Goal: Task Accomplishment & Management: Complete application form

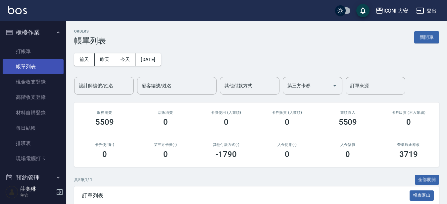
click at [31, 66] on link "帳單列表" at bounding box center [33, 66] width 61 height 15
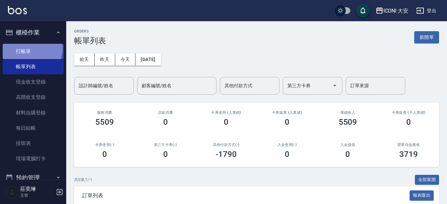
click at [30, 48] on link "打帳單" at bounding box center [33, 51] width 61 height 15
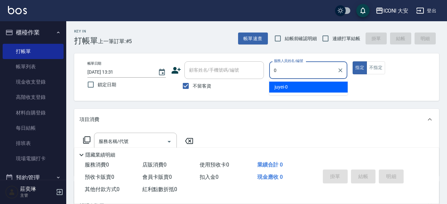
click at [329, 91] on div "juyei -0" at bounding box center [308, 86] width 78 height 11
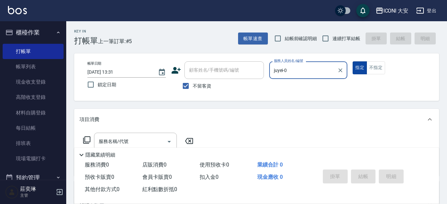
type input "juyei-0"
drag, startPoint x: 365, startPoint y: 64, endPoint x: 354, endPoint y: 68, distance: 11.9
click at [362, 64] on button "指定" at bounding box center [360, 67] width 14 height 13
click at [362, 66] on button "指定" at bounding box center [360, 67] width 14 height 13
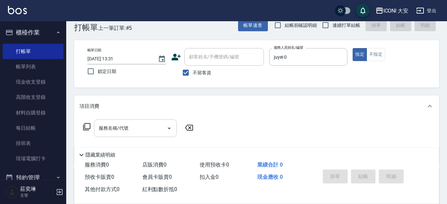
scroll to position [33, 0]
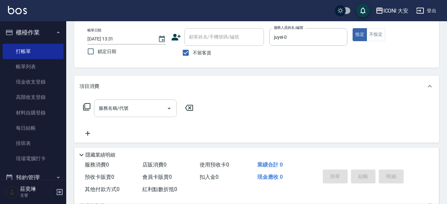
click at [132, 102] on div "服務名稱/代號" at bounding box center [135, 108] width 83 height 18
click at [86, 105] on icon at bounding box center [87, 107] width 8 height 8
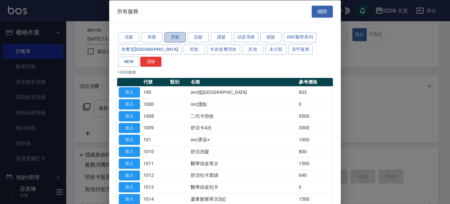
click at [183, 36] on button "燙髮" at bounding box center [175, 37] width 21 height 10
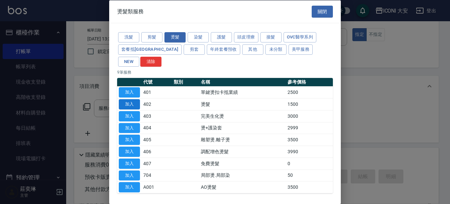
click at [128, 99] on button "加入" at bounding box center [129, 104] width 21 height 10
type input "燙髮(402)"
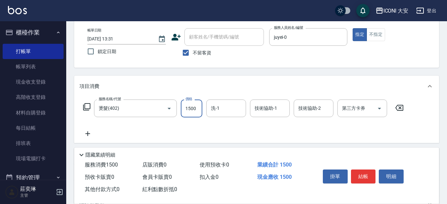
click at [196, 107] on input "1500" at bounding box center [192, 108] width 22 height 18
click at [196, 107] on input "2400" at bounding box center [192, 108] width 22 height 18
type input "2200"
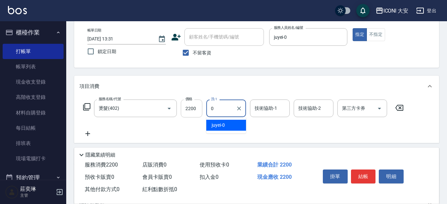
type input "juyei-0"
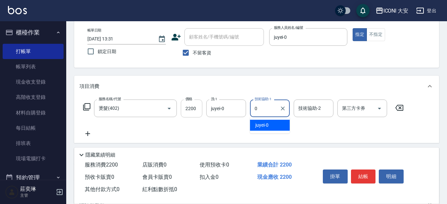
type input "juyei-0"
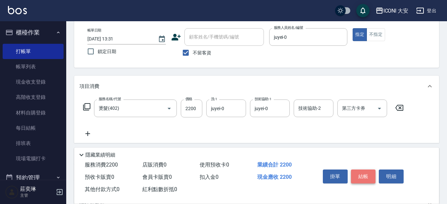
drag, startPoint x: 368, startPoint y: 170, endPoint x: 374, endPoint y: 168, distance: 6.4
click at [374, 169] on button "結帳" at bounding box center [363, 176] width 25 height 14
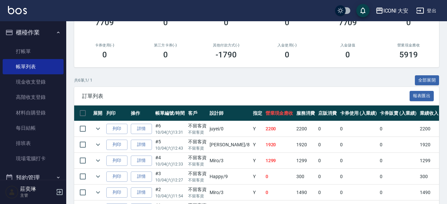
scroll to position [100, 0]
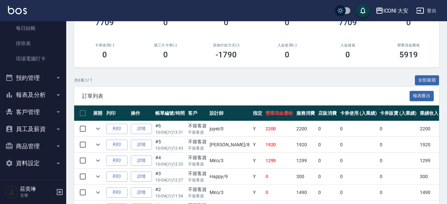
click at [39, 98] on button "報表及分析" at bounding box center [33, 94] width 61 height 17
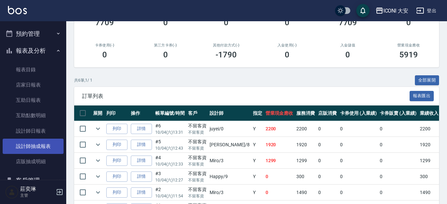
scroll to position [199, 0]
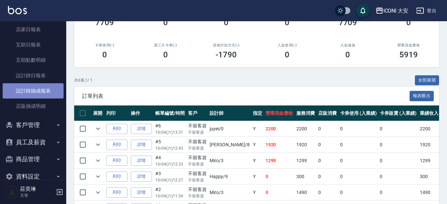
click at [41, 90] on link "設計師抽成報表" at bounding box center [33, 90] width 61 height 15
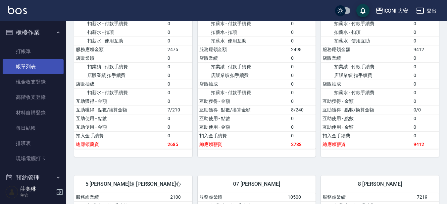
click at [44, 67] on link "帳單列表" at bounding box center [33, 66] width 61 height 15
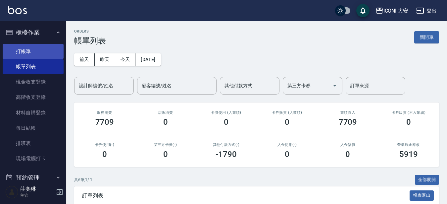
click at [32, 47] on link "打帳單" at bounding box center [33, 51] width 61 height 15
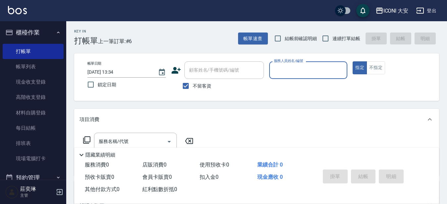
click at [295, 72] on input "服務人員姓名/編號" at bounding box center [308, 70] width 73 height 12
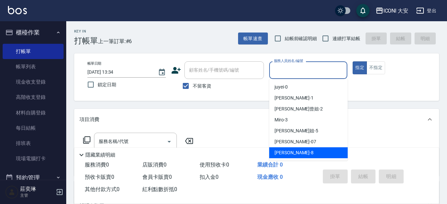
click at [289, 151] on span "Yulisa -8" at bounding box center [293, 152] width 39 height 7
type input "Yulisa-8"
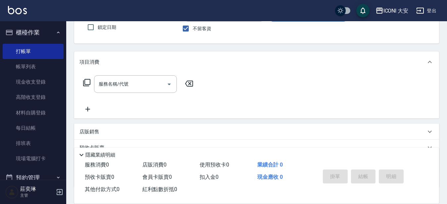
scroll to position [66, 0]
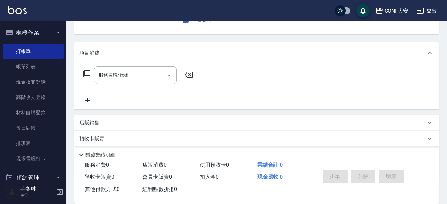
click at [86, 73] on icon at bounding box center [87, 74] width 8 height 8
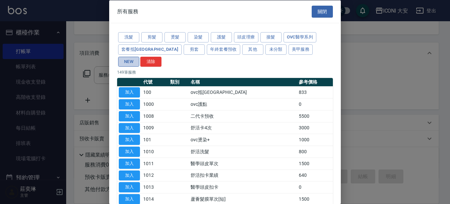
click at [139, 56] on button "NEW" at bounding box center [128, 61] width 21 height 10
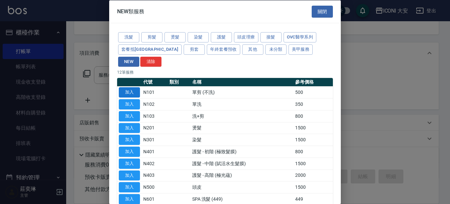
click at [136, 87] on button "加入" at bounding box center [129, 92] width 21 height 10
type input "單剪 (不洗)(N101)"
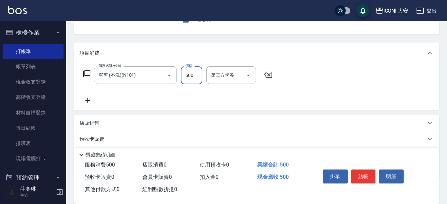
click at [194, 74] on input "500" at bounding box center [192, 75] width 22 height 18
type input "600"
click at [353, 171] on button "結帳" at bounding box center [363, 176] width 25 height 14
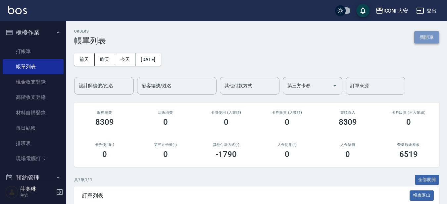
click at [422, 37] on button "新開單" at bounding box center [426, 37] width 25 height 12
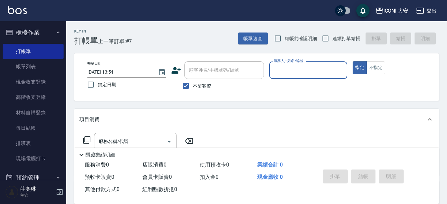
click at [292, 70] on input "服務人員姓名/編號" at bounding box center [308, 70] width 73 height 12
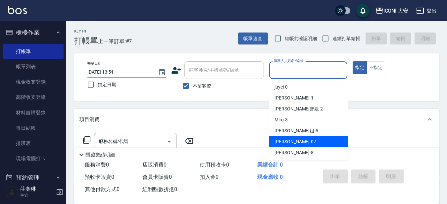
click at [283, 145] on span "[PERSON_NAME] -07" at bounding box center [295, 141] width 42 height 7
type input "[PERSON_NAME]-07"
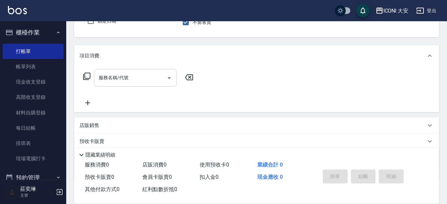
scroll to position [66, 0]
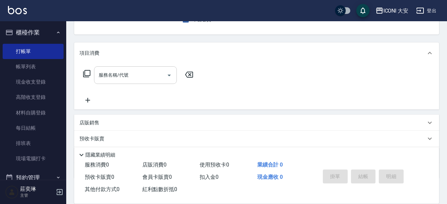
click at [128, 74] on div "服務名稱/代號 服務名稱/代號" at bounding box center [135, 75] width 83 height 18
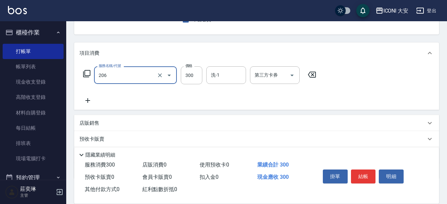
type input "洗髮(206)"
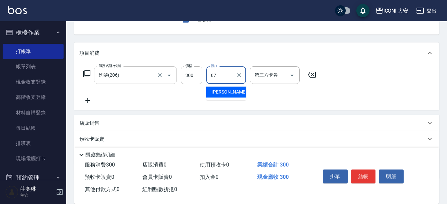
type input "[PERSON_NAME]-07"
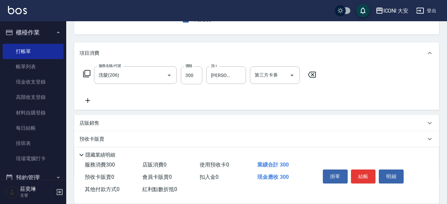
click at [89, 100] on icon at bounding box center [87, 100] width 17 height 8
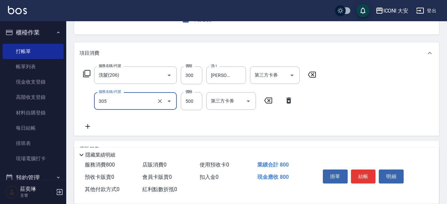
type input "剪髮(305)"
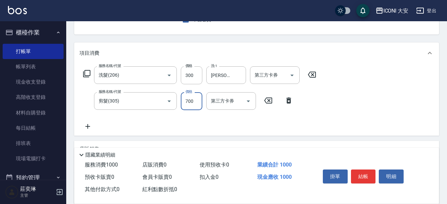
type input "700"
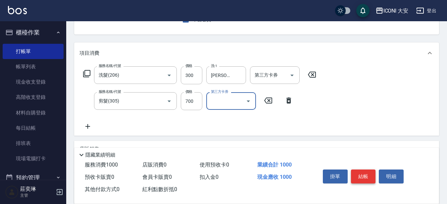
click at [371, 178] on button "結帳" at bounding box center [363, 176] width 25 height 14
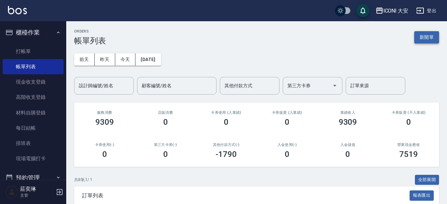
click at [430, 40] on button "新開單" at bounding box center [426, 37] width 25 height 12
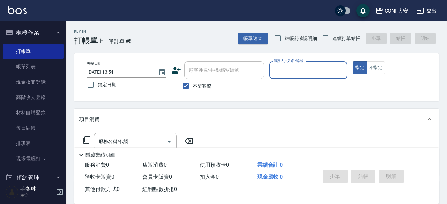
click at [289, 67] on input "服務人員姓名/編號" at bounding box center [308, 70] width 73 height 12
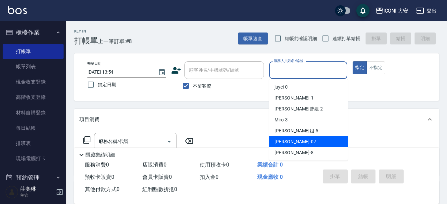
click at [290, 145] on span "[PERSON_NAME] -07" at bounding box center [295, 141] width 42 height 7
type input "[PERSON_NAME]-07"
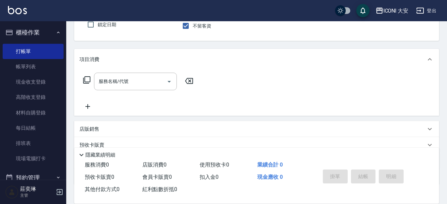
scroll to position [66, 0]
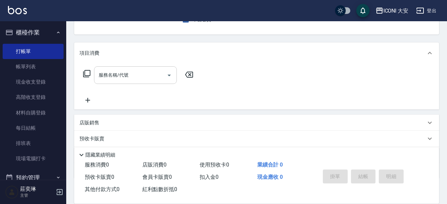
click at [119, 74] on input "服務名稱/代號" at bounding box center [130, 75] width 67 height 12
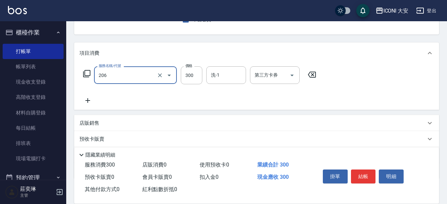
type input "洗髮(206)"
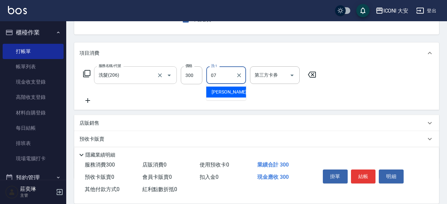
type input "[PERSON_NAME]-07"
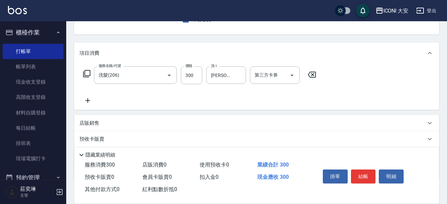
click at [88, 98] on icon at bounding box center [87, 100] width 5 height 5
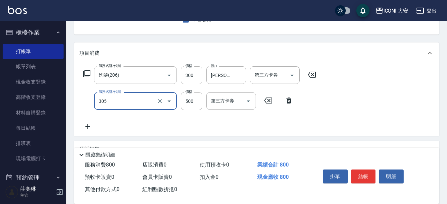
type input "剪髮(305)"
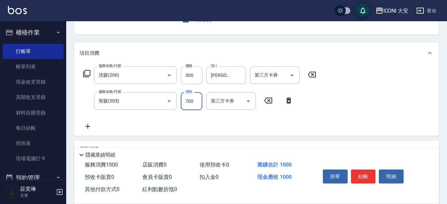
type input "700"
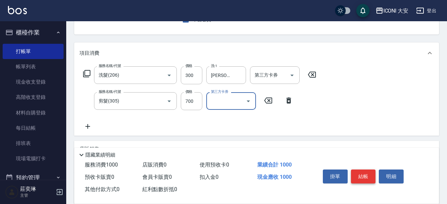
click at [358, 175] on button "結帳" at bounding box center [363, 176] width 25 height 14
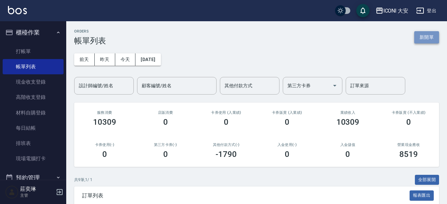
click at [435, 42] on button "新開單" at bounding box center [426, 37] width 25 height 12
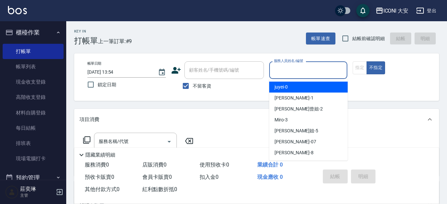
click at [320, 64] on input "服務人員姓名/編號" at bounding box center [308, 70] width 73 height 12
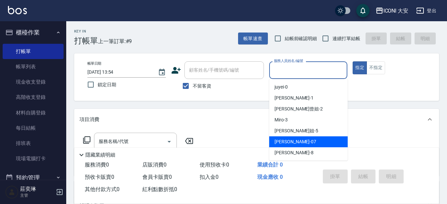
click at [313, 138] on div "[PERSON_NAME] -07" at bounding box center [308, 141] width 78 height 11
type input "[PERSON_NAME]-07"
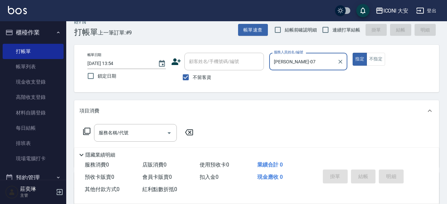
scroll to position [33, 0]
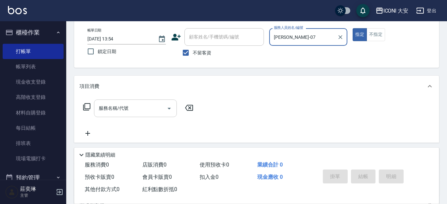
click at [113, 103] on div "服務名稱/代號 服務名稱/代號" at bounding box center [135, 108] width 83 height 18
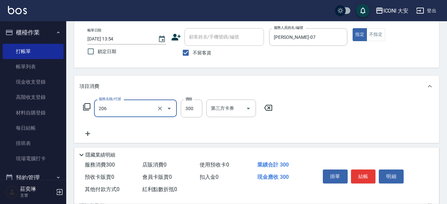
type input "洗髮(206)"
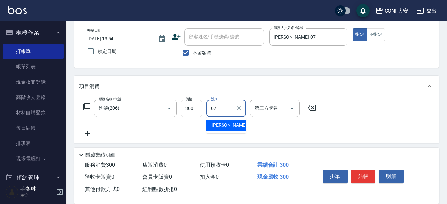
type input "[PERSON_NAME]-07"
click at [89, 132] on icon at bounding box center [87, 133] width 17 height 8
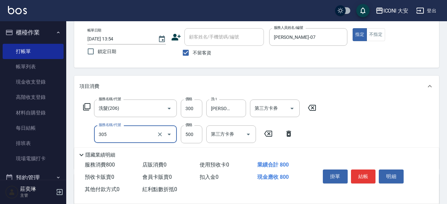
type input "剪髮(305)"
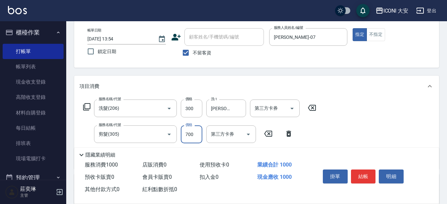
type input "700"
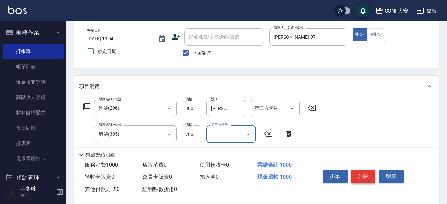
click at [358, 170] on button "結帳" at bounding box center [363, 176] width 25 height 14
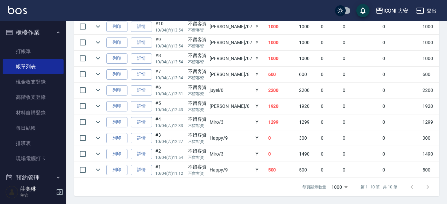
scroll to position [206, 0]
drag, startPoint x: 336, startPoint y: 111, endPoint x: 340, endPoint y: 111, distance: 3.7
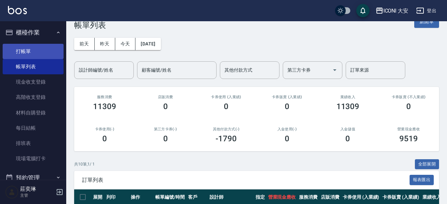
scroll to position [0, 0]
